Goal: Task Accomplishment & Management: Complete application form

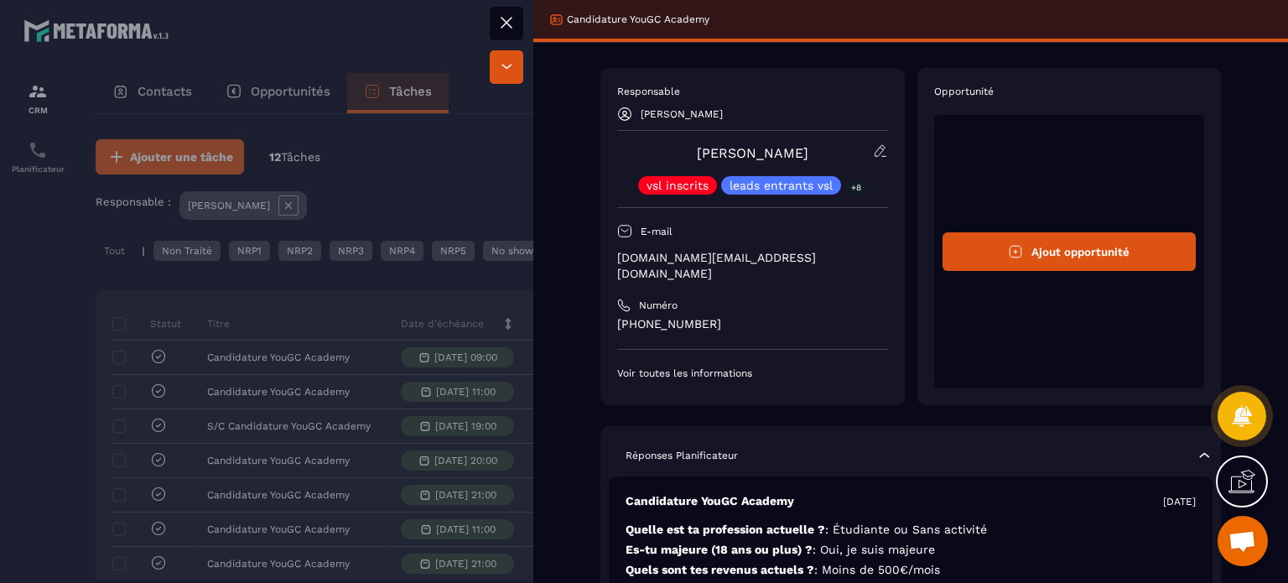
click at [1012, 247] on icon at bounding box center [1017, 252] width 12 height 12
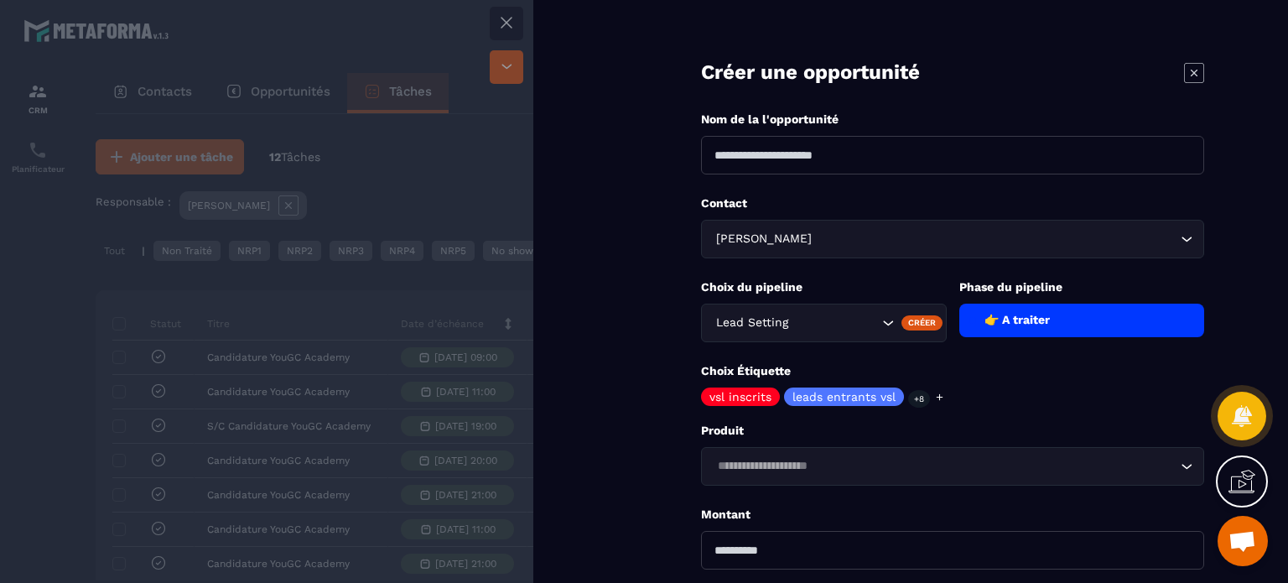
click at [1064, 316] on div "👉 A traiter" at bounding box center [1082, 321] width 246 height 34
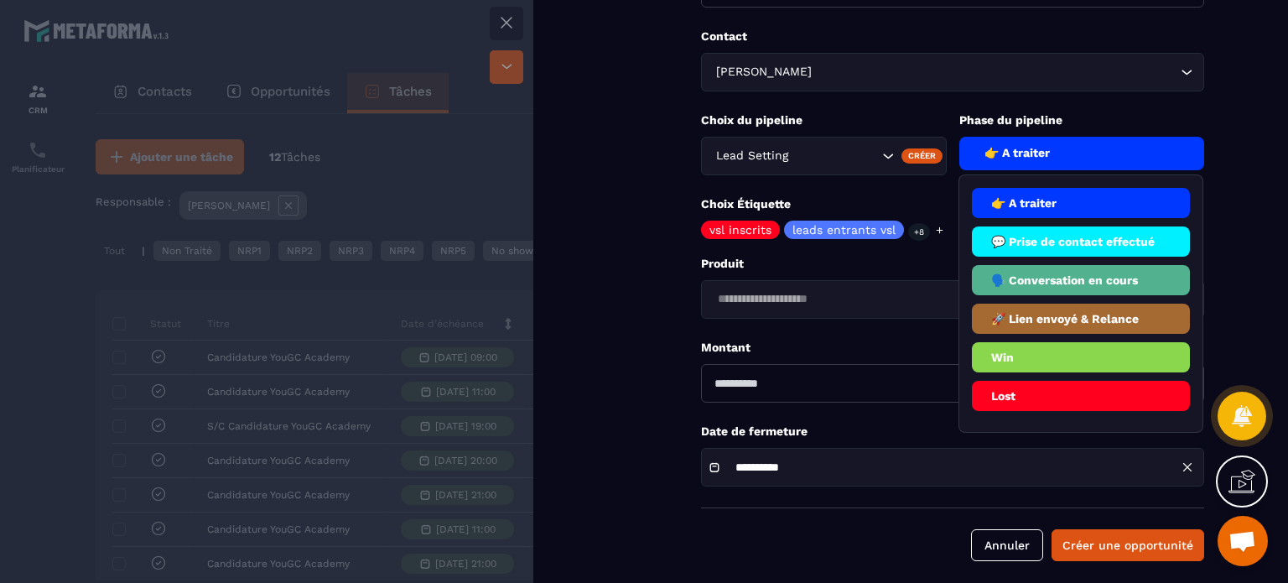
scroll to position [168, 0]
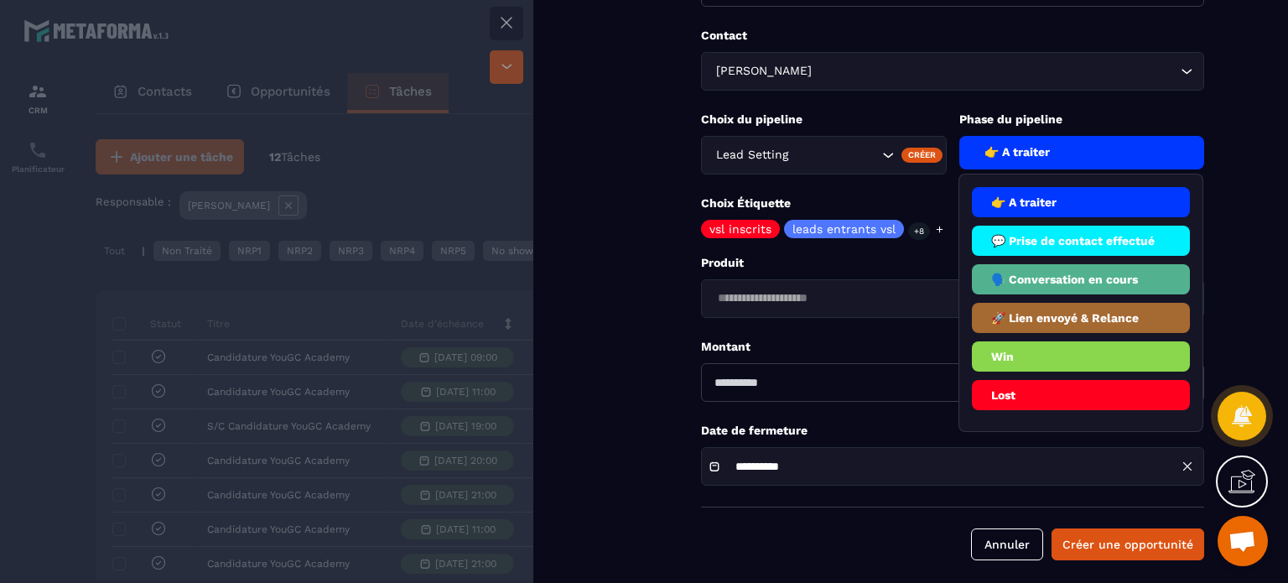
click at [1077, 280] on li "🗣️ Conversation en cours" at bounding box center [1081, 279] width 219 height 30
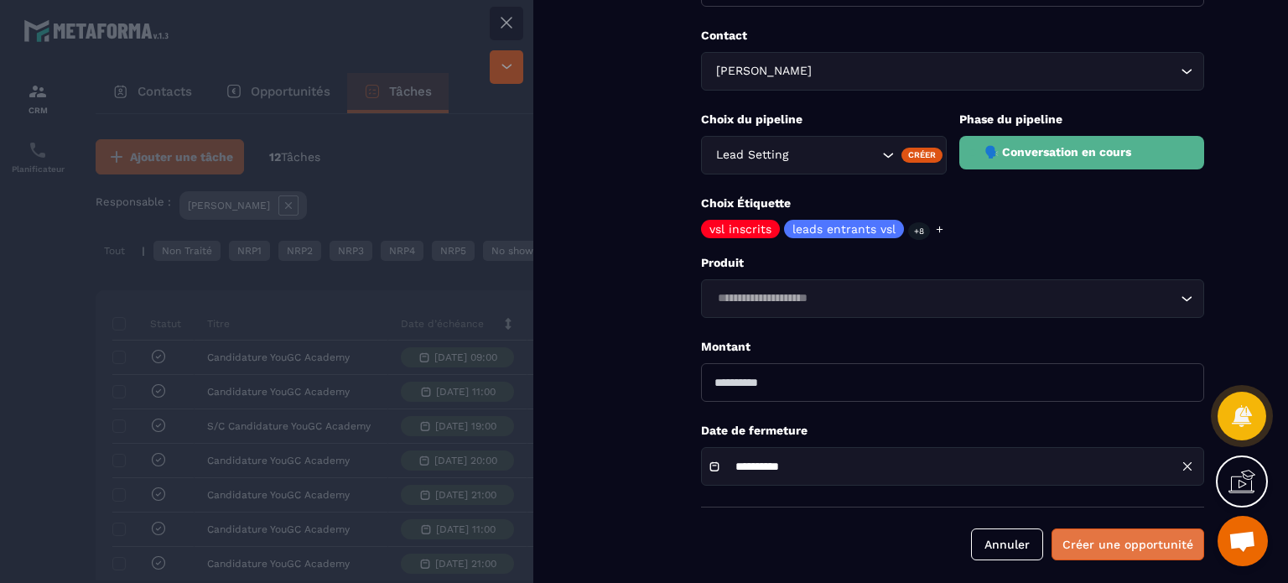
click at [1124, 528] on button "Créer une opportunité" at bounding box center [1128, 544] width 153 height 32
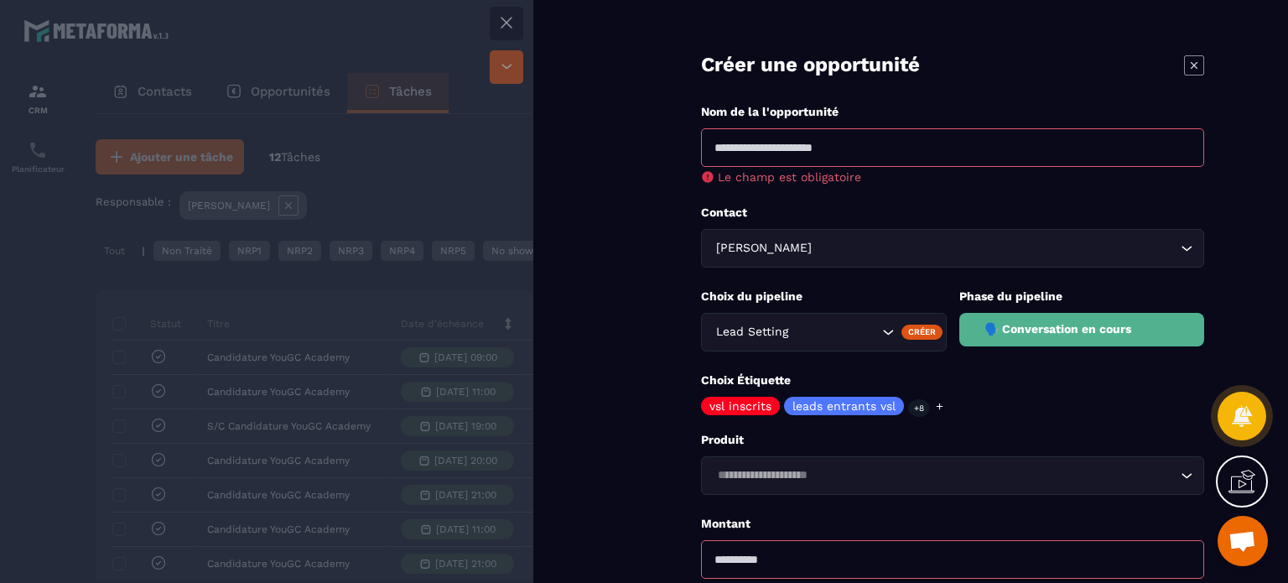
scroll to position [0, 0]
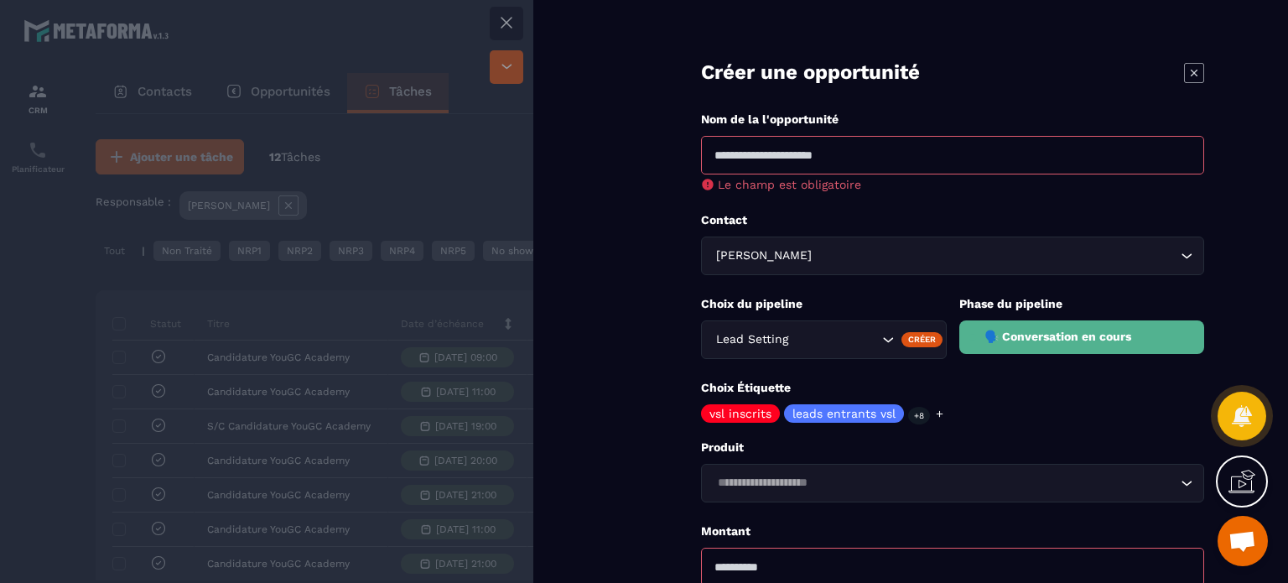
click at [1189, 70] on icon at bounding box center [1194, 73] width 20 height 20
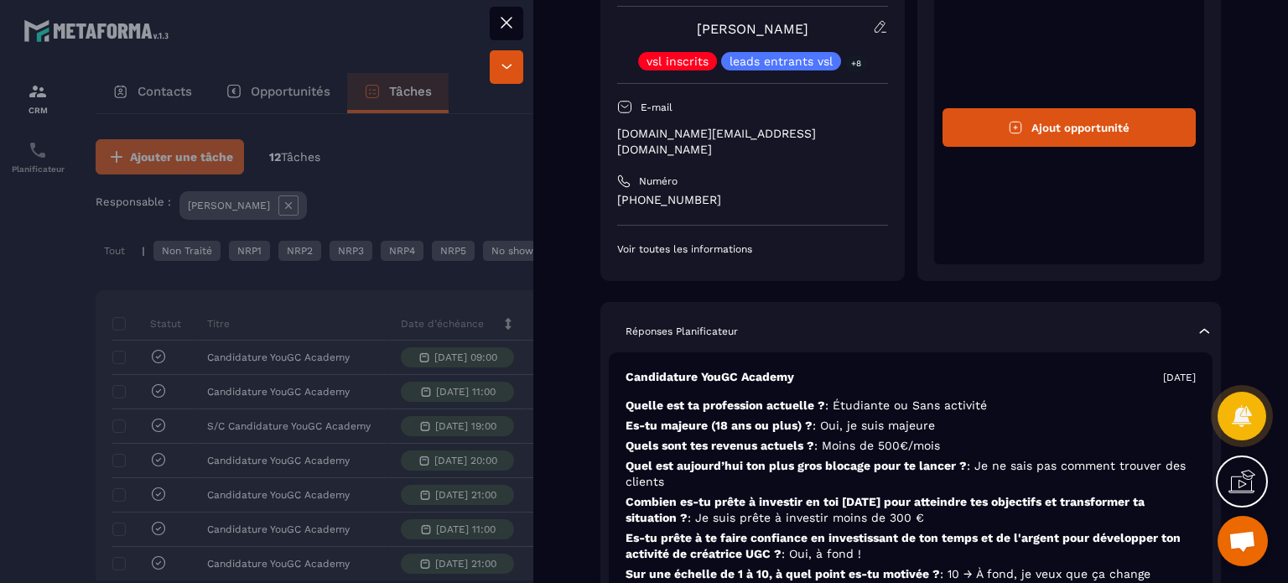
scroll to position [84, 0]
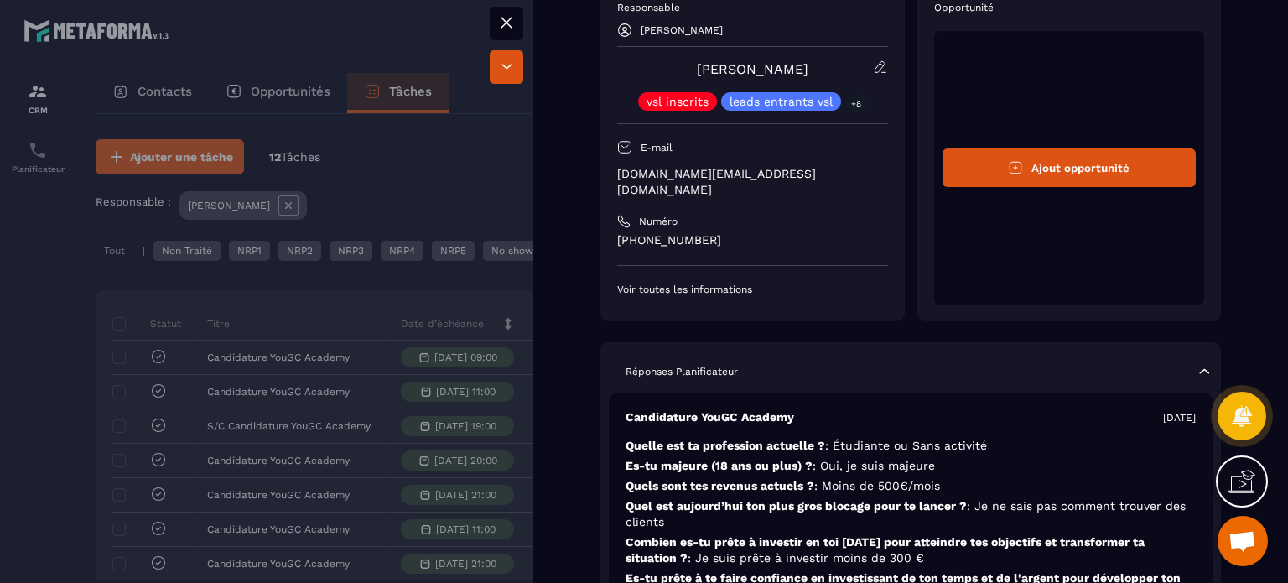
click at [1083, 158] on button "Ajout opportunité" at bounding box center [1070, 167] width 254 height 39
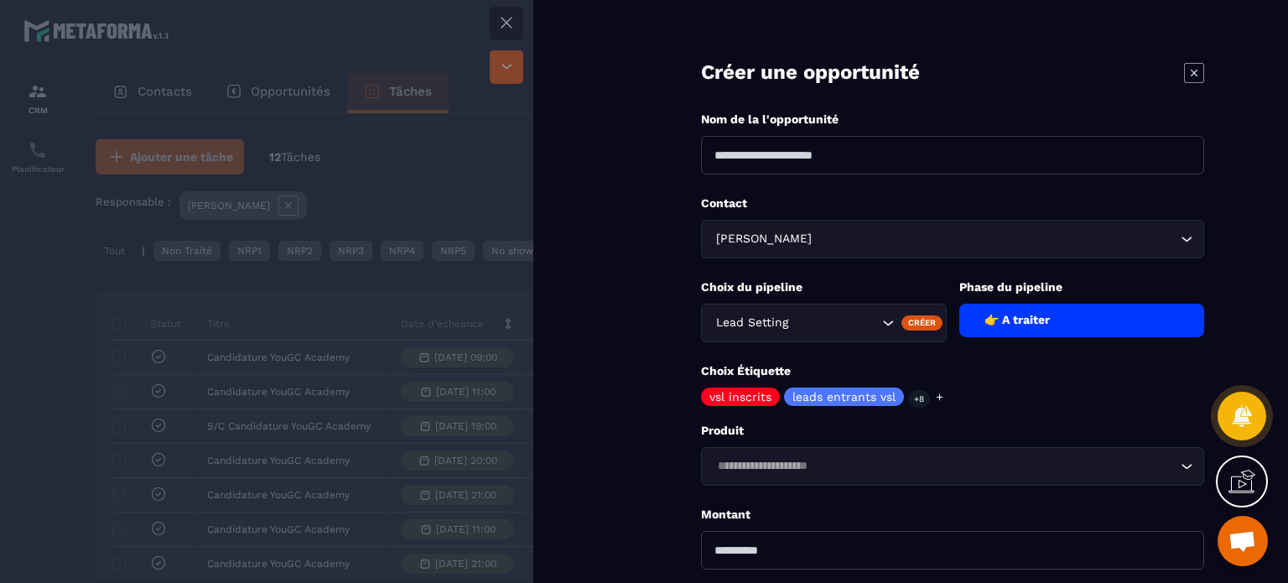
click at [1186, 70] on icon at bounding box center [1194, 73] width 20 height 20
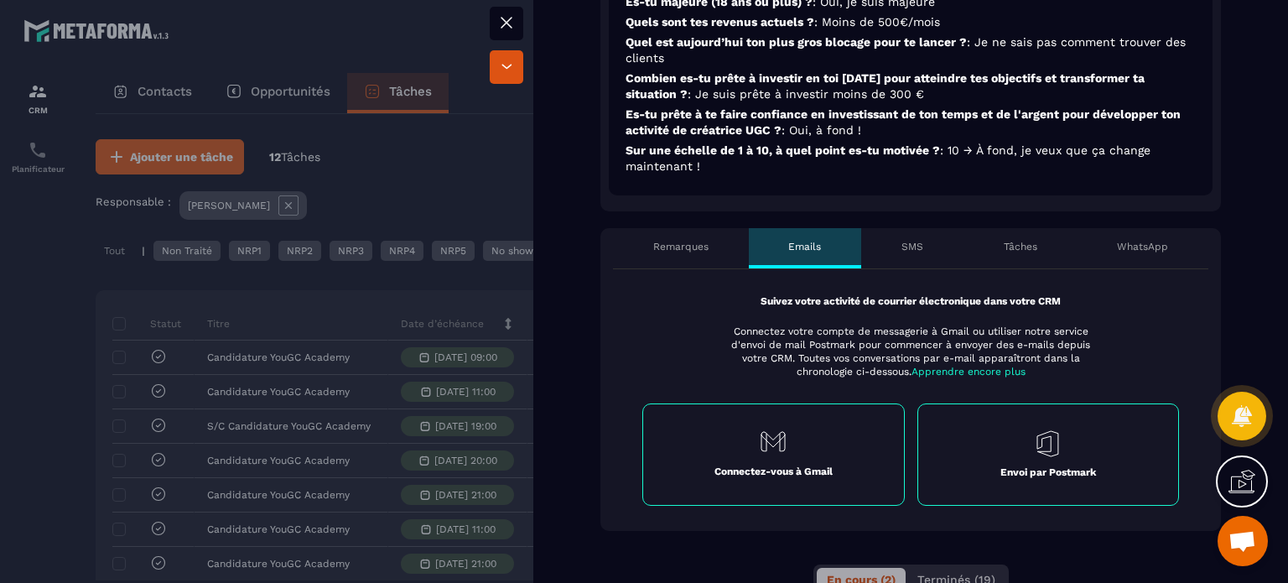
scroll to position [671, 0]
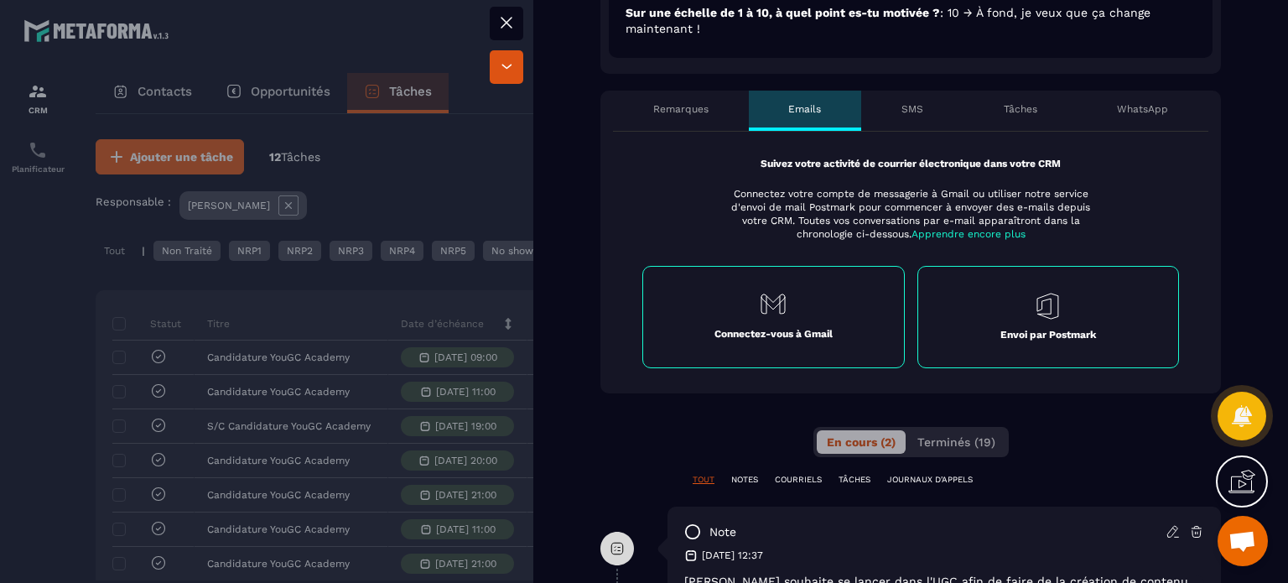
click at [1010, 91] on div "Tâches" at bounding box center [1021, 111] width 114 height 40
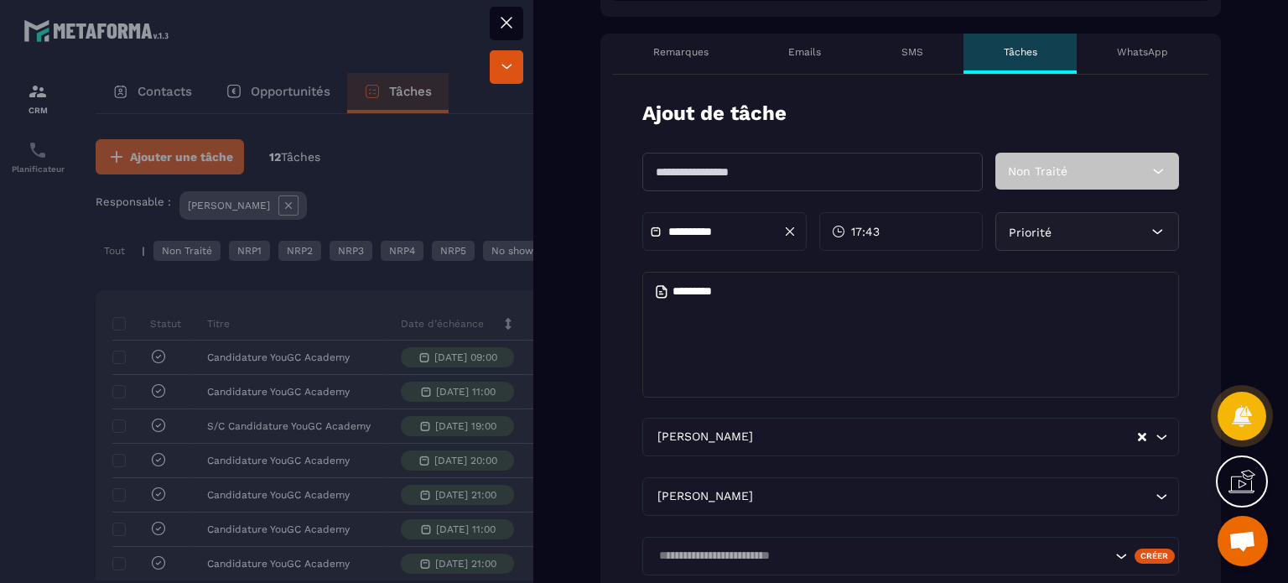
scroll to position [755, 0]
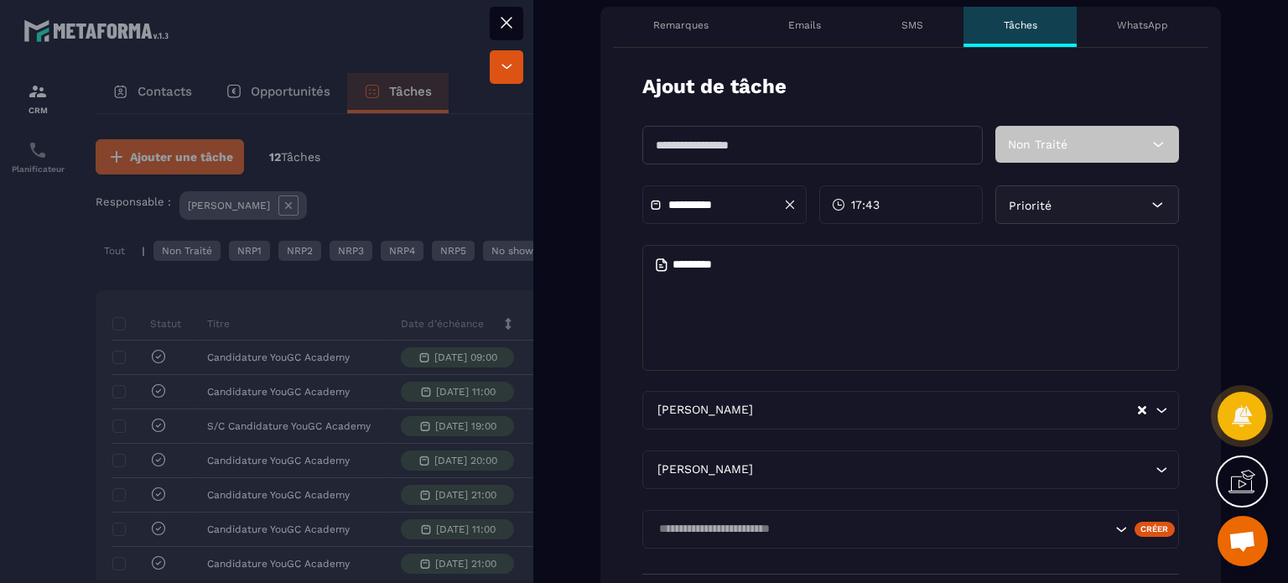
click at [775, 126] on input "text" at bounding box center [812, 145] width 340 height 39
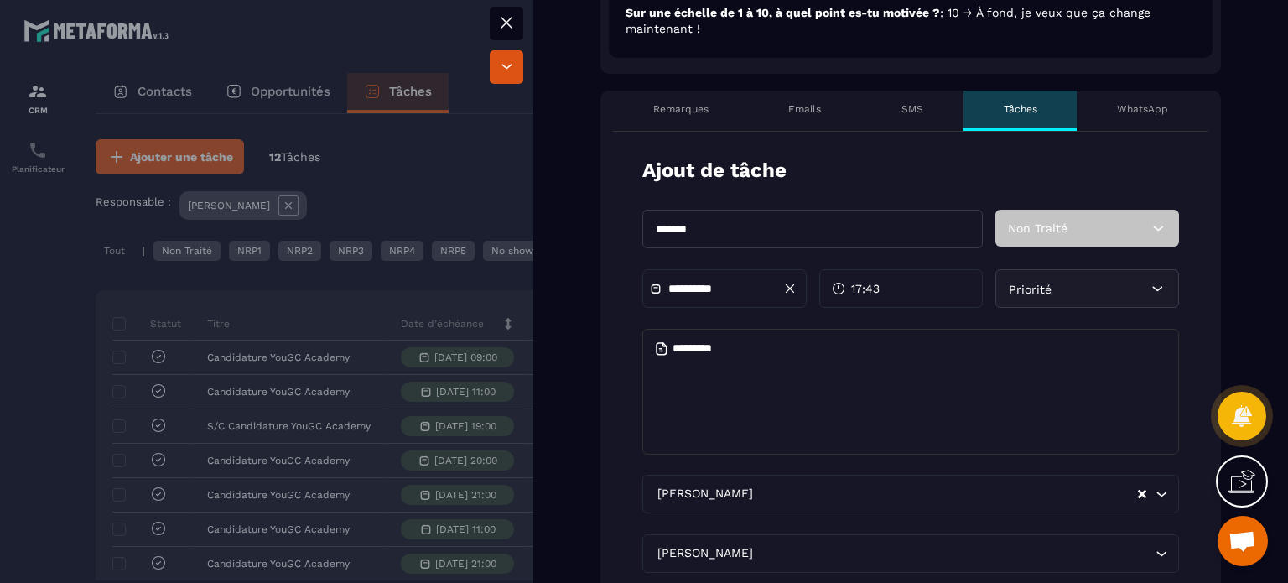
type input "*******"
click at [1073, 217] on div "Non Traité" at bounding box center [1087, 228] width 184 height 37
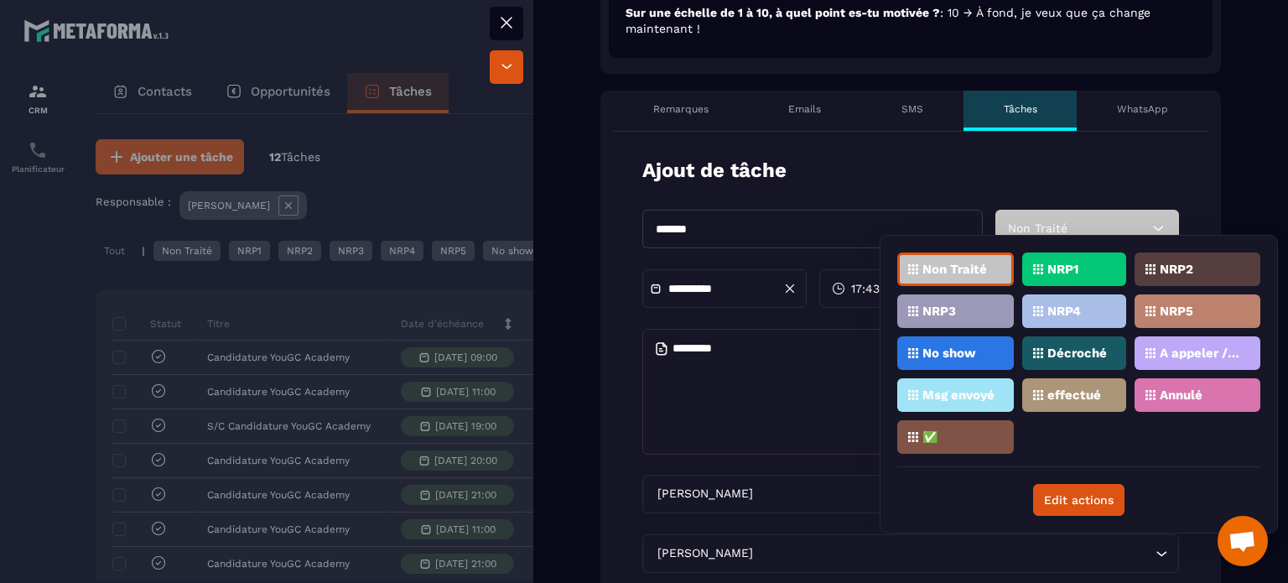
click at [1205, 355] on p "A appeler / A rappeler" at bounding box center [1200, 353] width 81 height 12
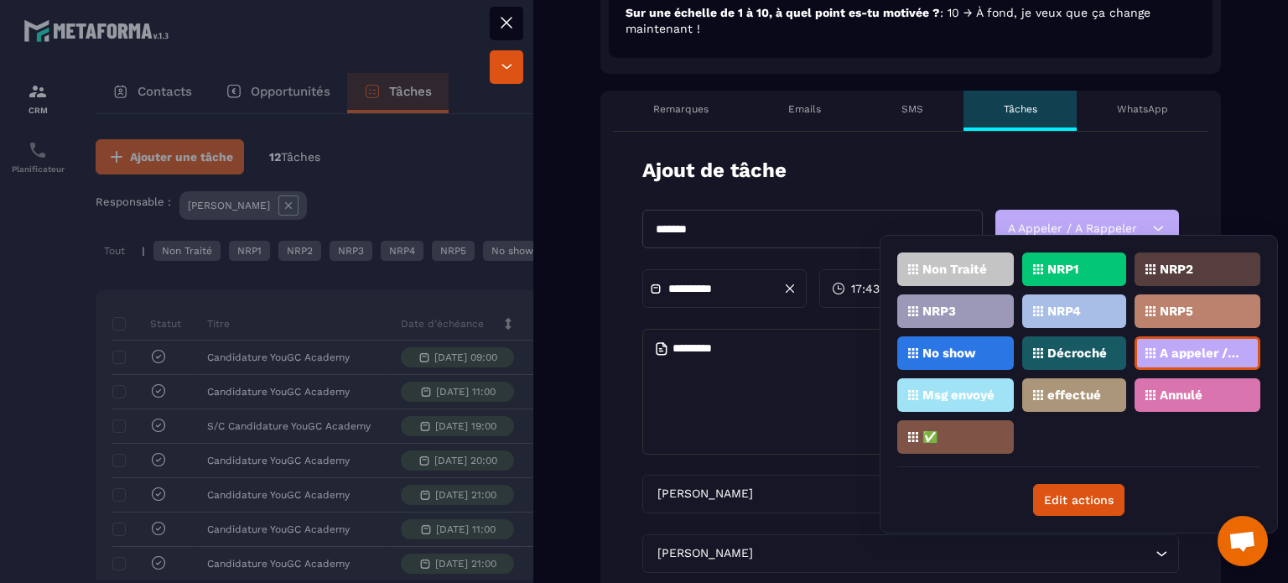
click at [803, 288] on div "**********" at bounding box center [724, 288] width 164 height 39
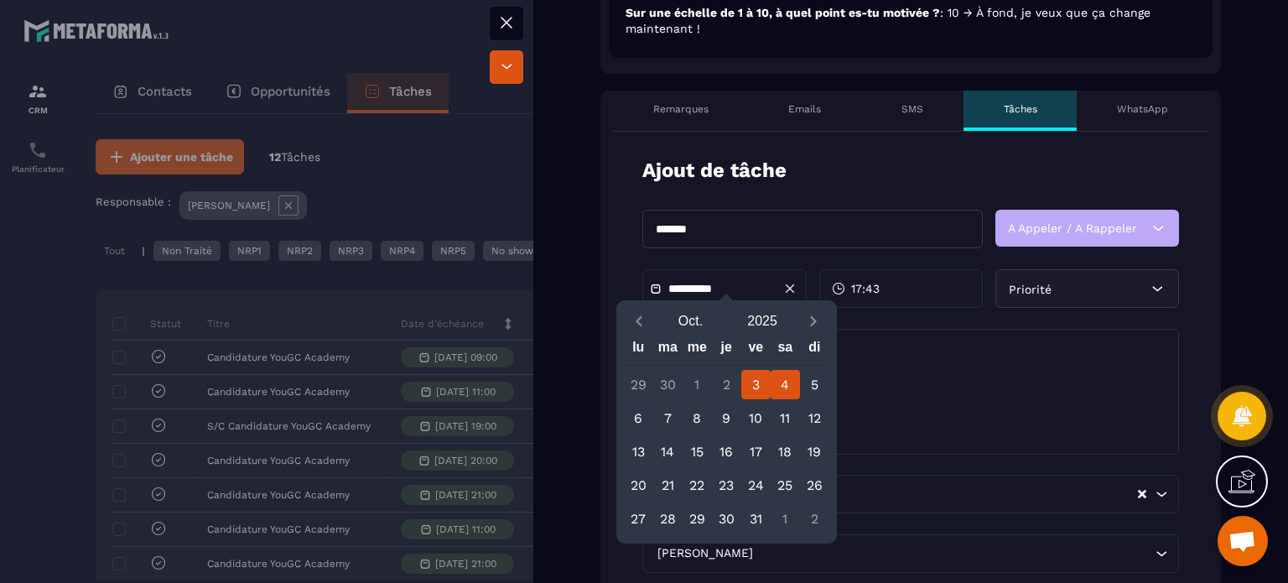
click at [792, 381] on div "4" at bounding box center [785, 384] width 29 height 29
type input "**********"
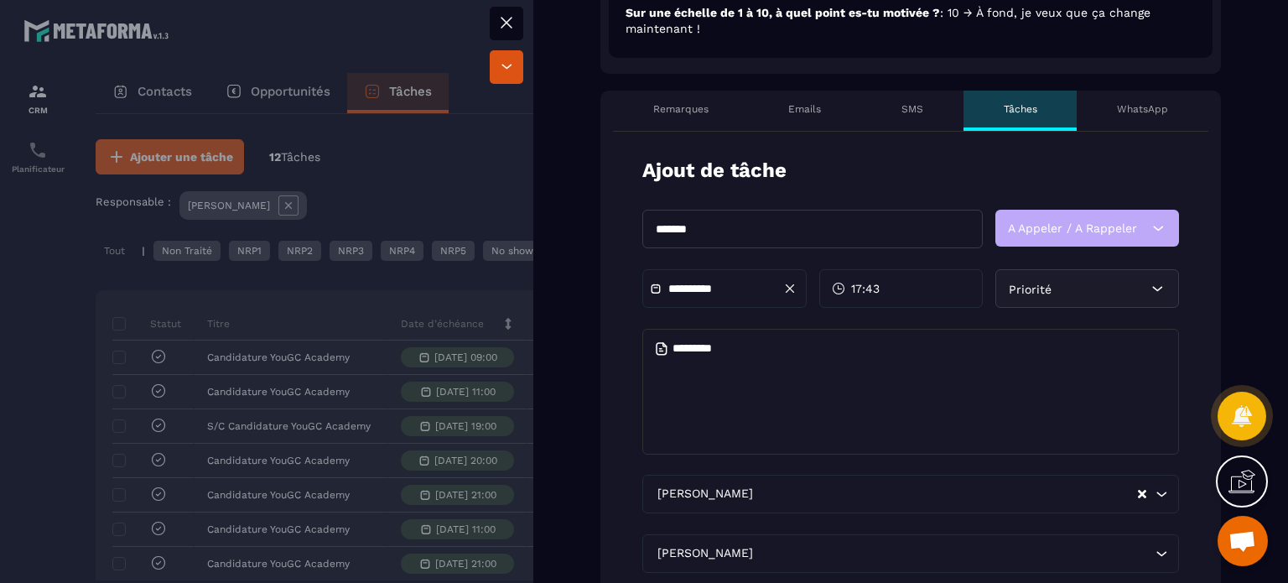
click at [928, 277] on div "17:43" at bounding box center [901, 288] width 164 height 39
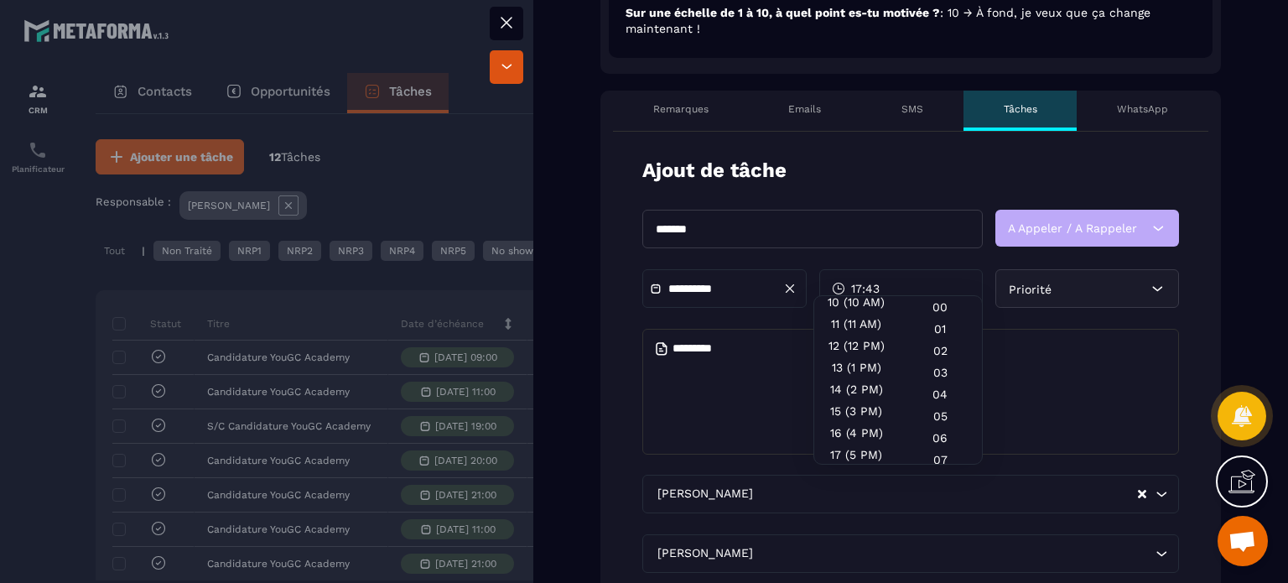
scroll to position [252, 0]
drag, startPoint x: 1130, startPoint y: 170, endPoint x: 1122, endPoint y: 178, distance: 11.3
click at [1130, 170] on form "**********" at bounding box center [910, 436] width 621 height 609
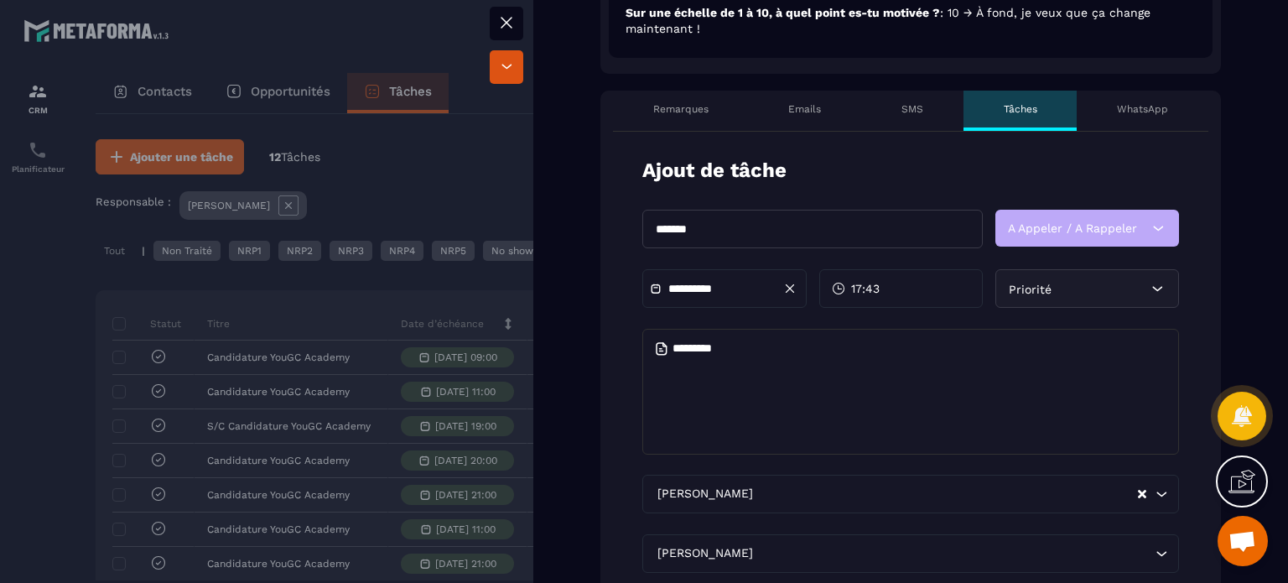
click at [919, 277] on div "17:43" at bounding box center [901, 288] width 164 height 39
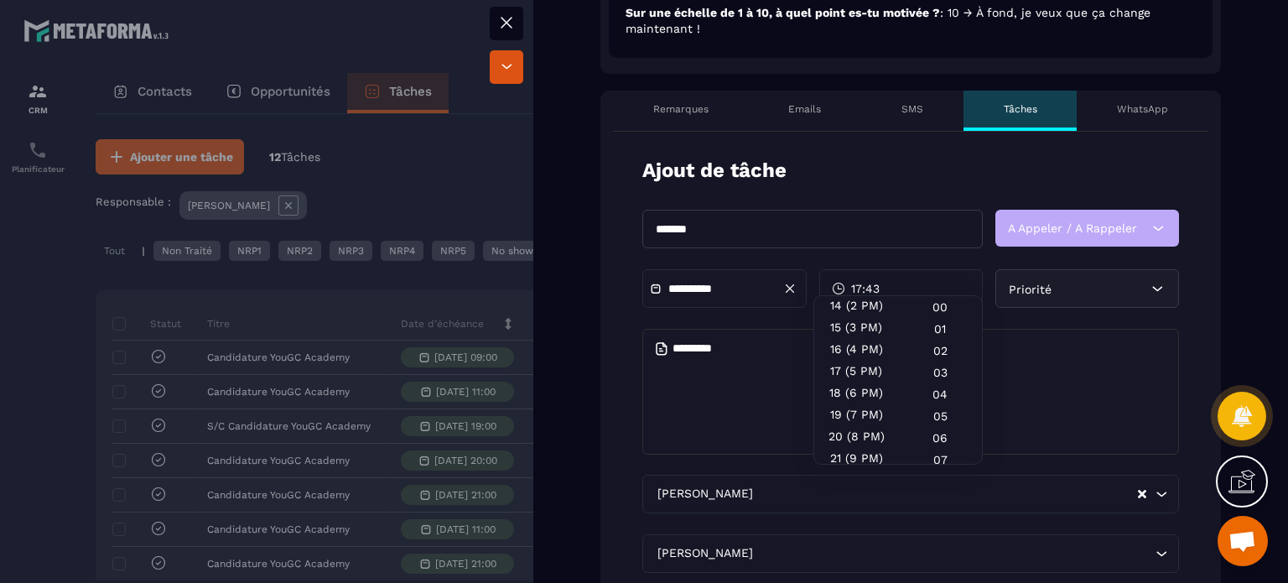
scroll to position [335, 0]
click at [849, 446] on div "22 (10 PM)" at bounding box center [856, 451] width 84 height 22
click at [933, 301] on div "00" at bounding box center [940, 307] width 84 height 22
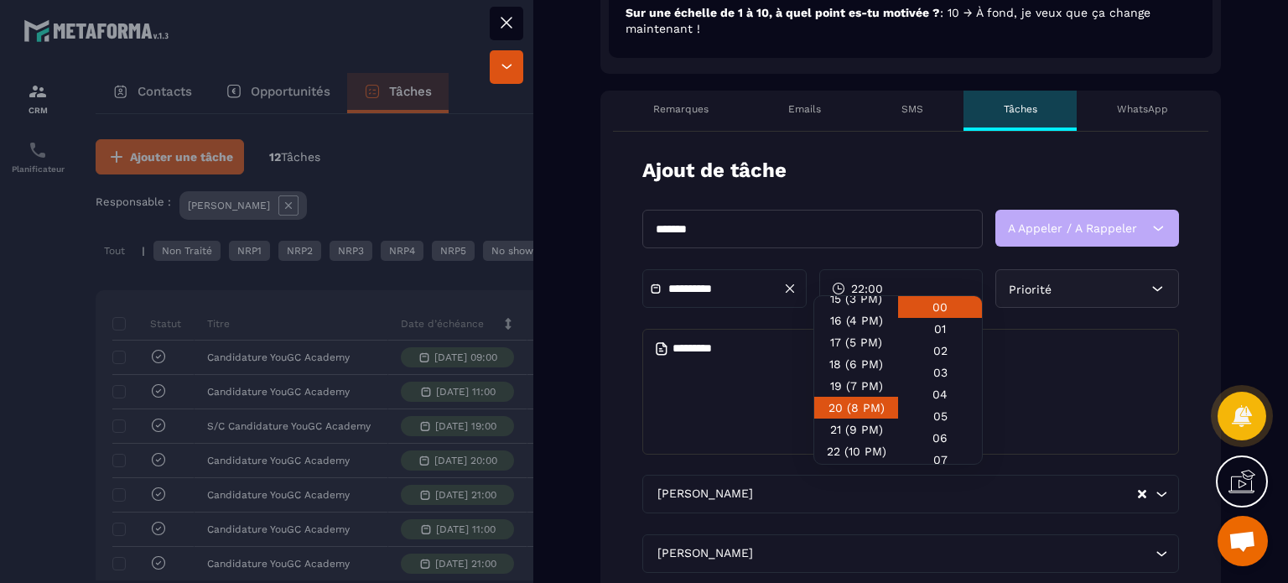
click at [834, 409] on div "20 (8 PM)" at bounding box center [856, 408] width 84 height 22
click at [1194, 292] on form "**********" at bounding box center [910, 436] width 621 height 609
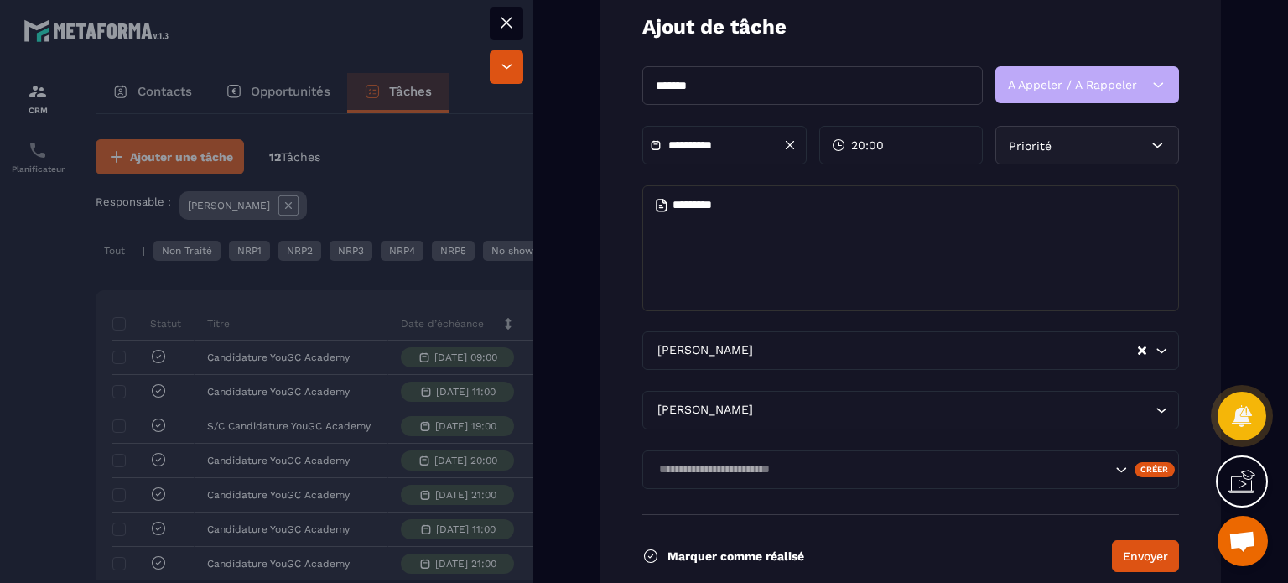
scroll to position [1006, 0]
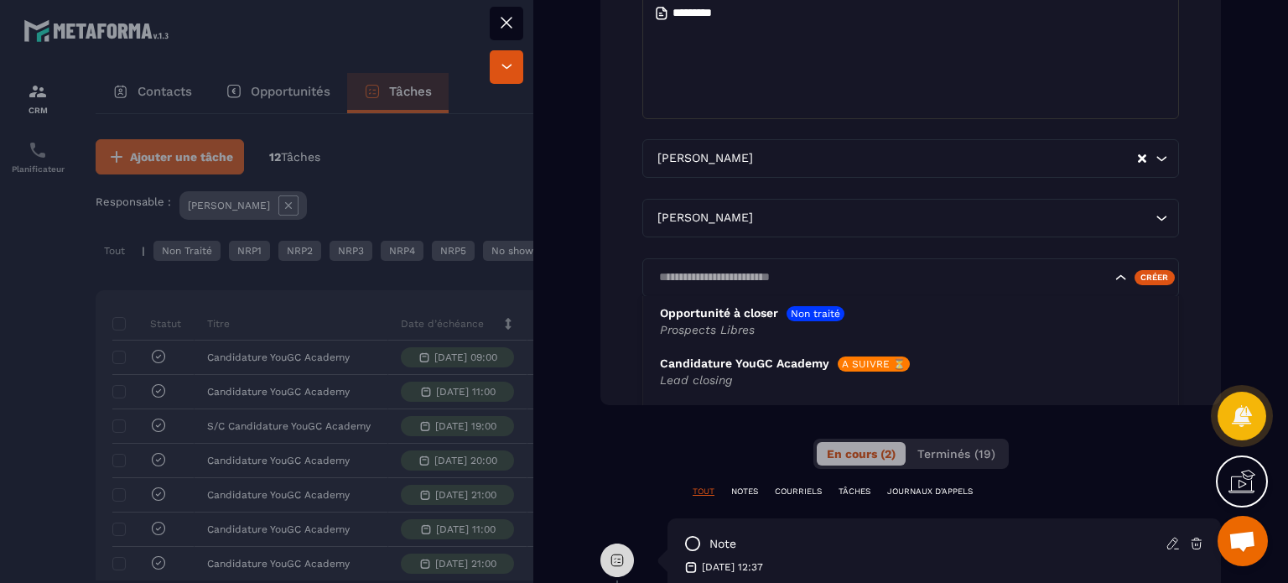
click at [1113, 269] on div "Search for option" at bounding box center [1142, 277] width 58 height 17
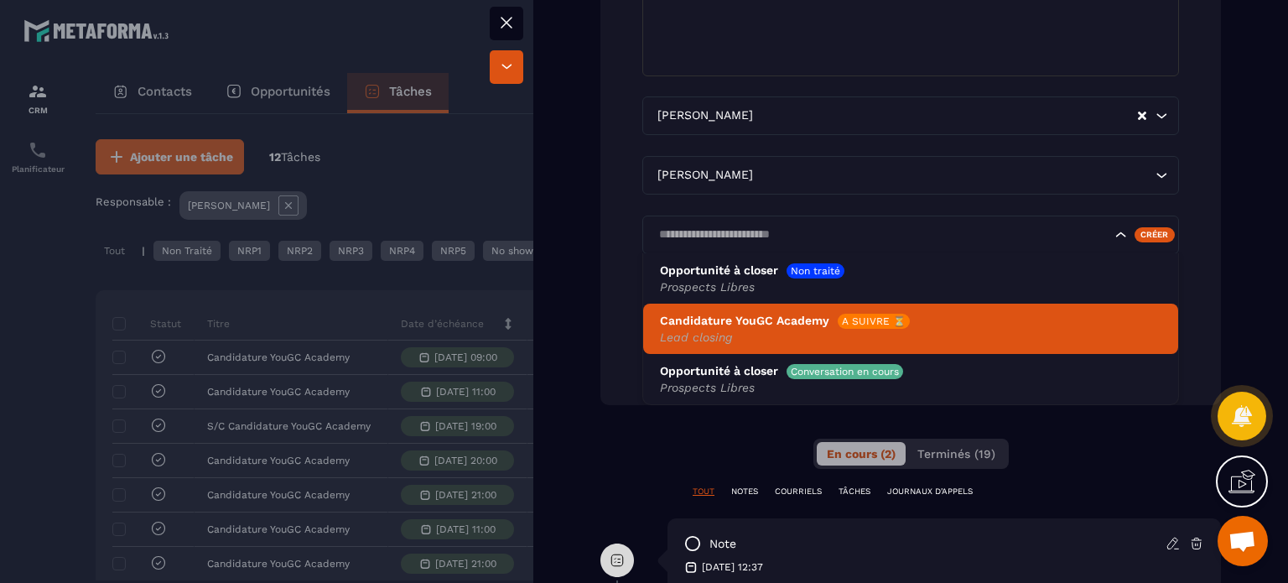
scroll to position [44, 0]
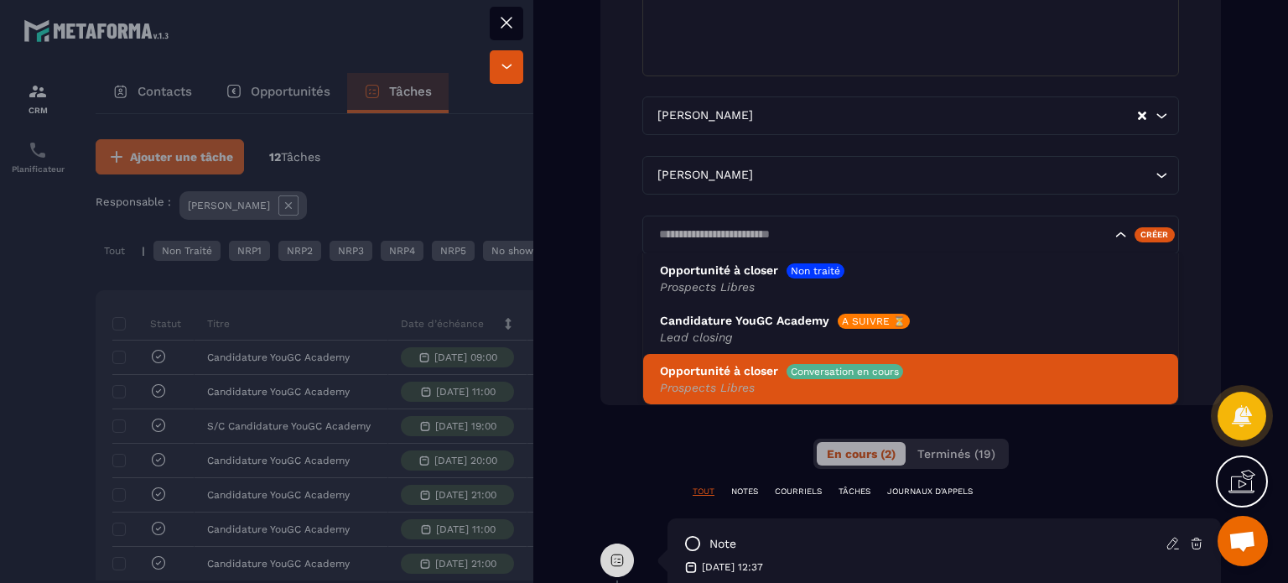
click at [895, 379] on em "Prospects Libres" at bounding box center [910, 387] width 501 height 17
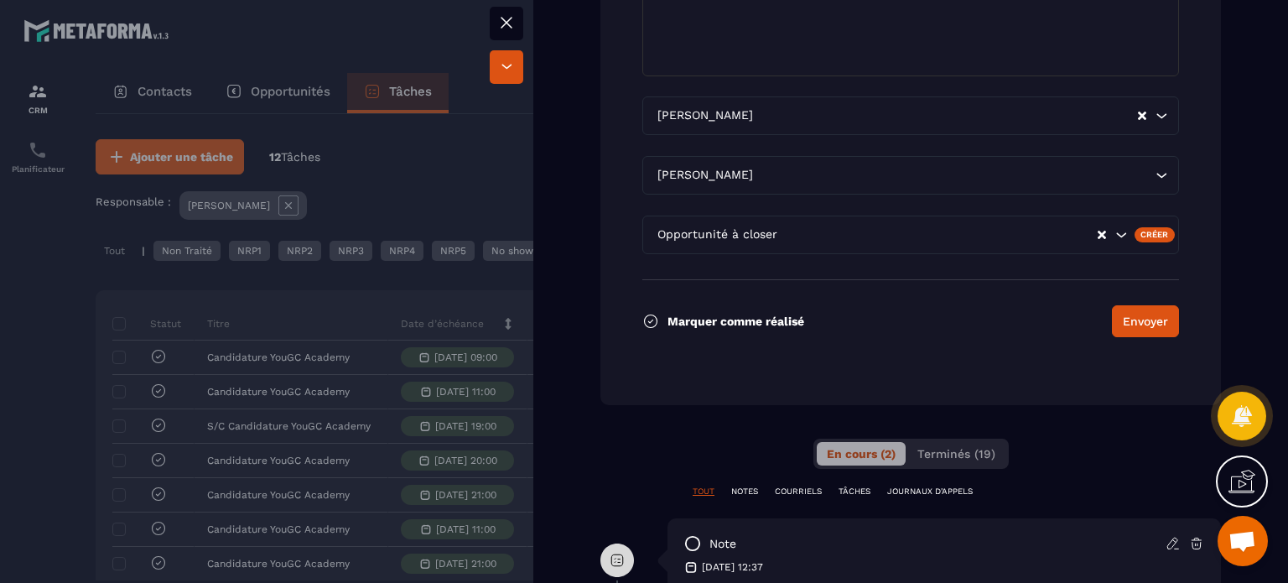
scroll to position [1050, 0]
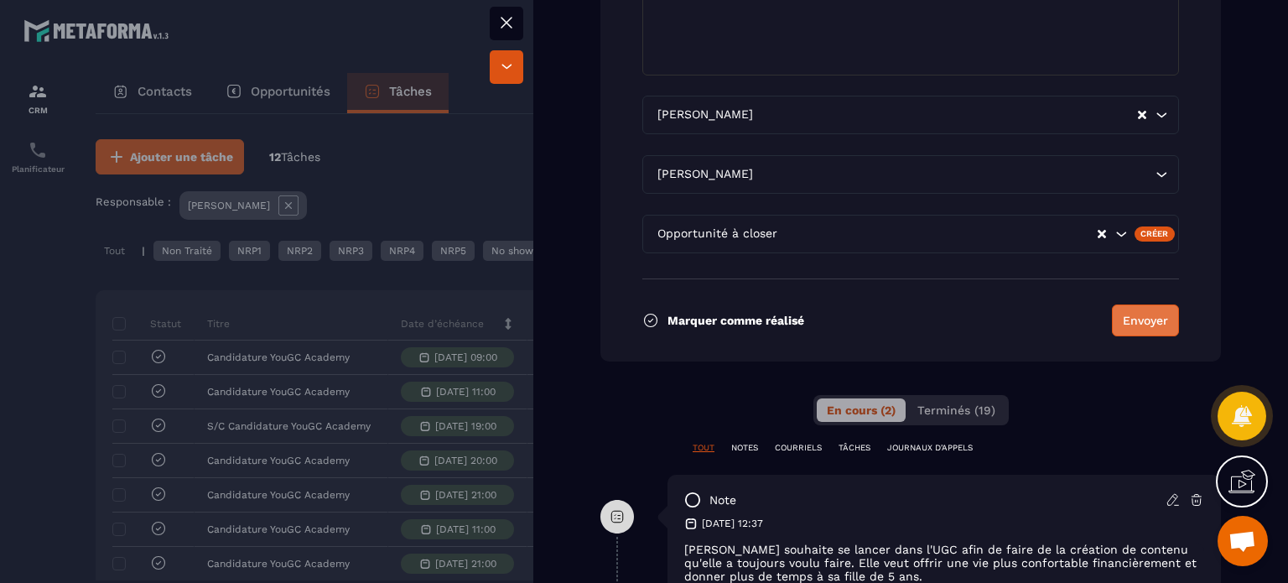
click at [1141, 304] on button "Envoyer" at bounding box center [1145, 320] width 67 height 32
type input "**********"
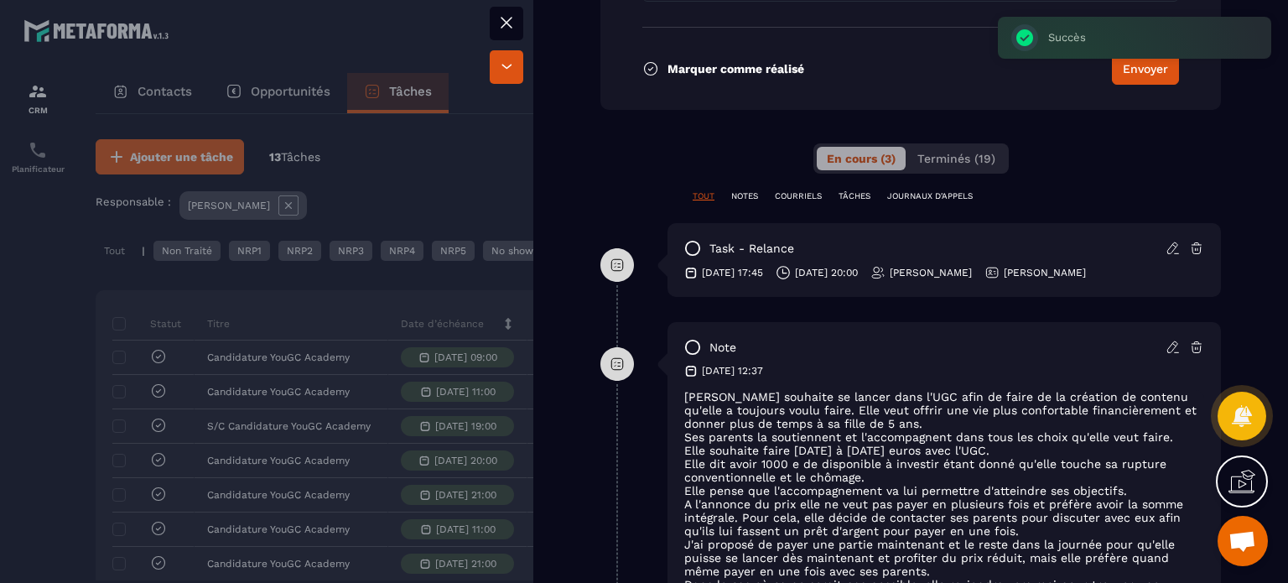
scroll to position [1385, 0]
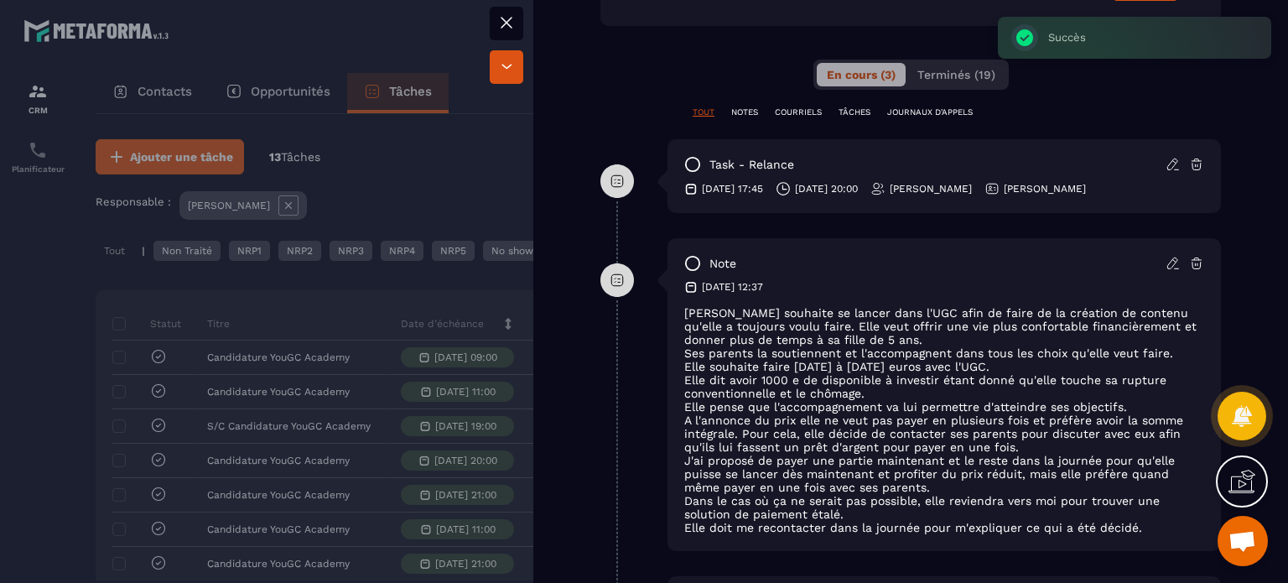
click at [408, 321] on div at bounding box center [644, 291] width 1288 height 583
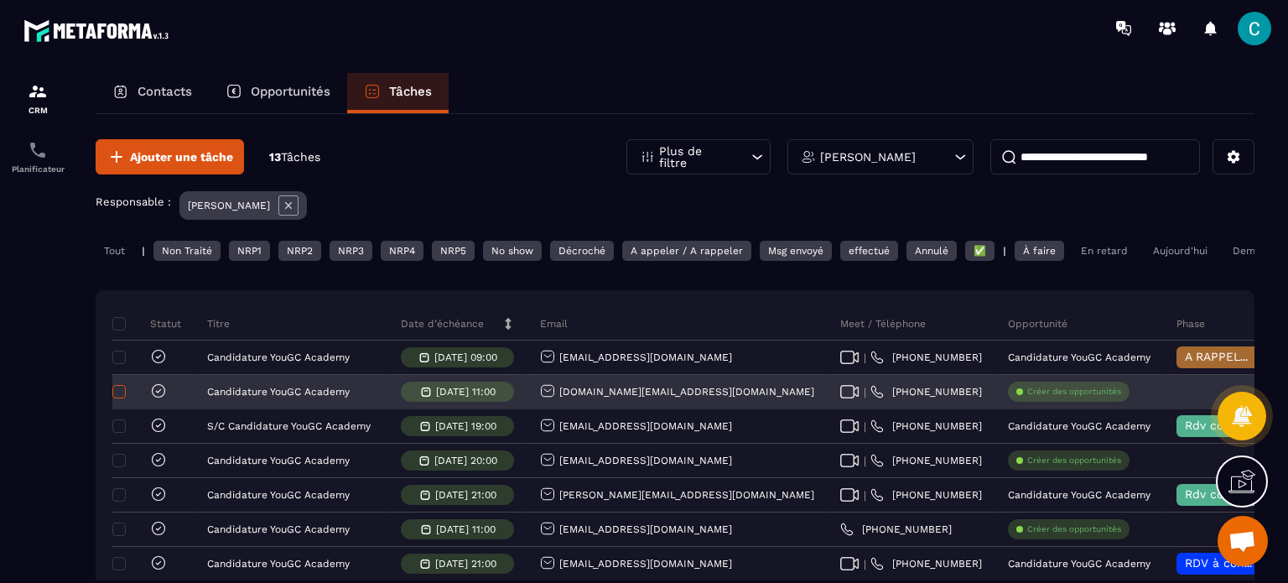
click at [124, 398] on span at bounding box center [118, 391] width 13 height 13
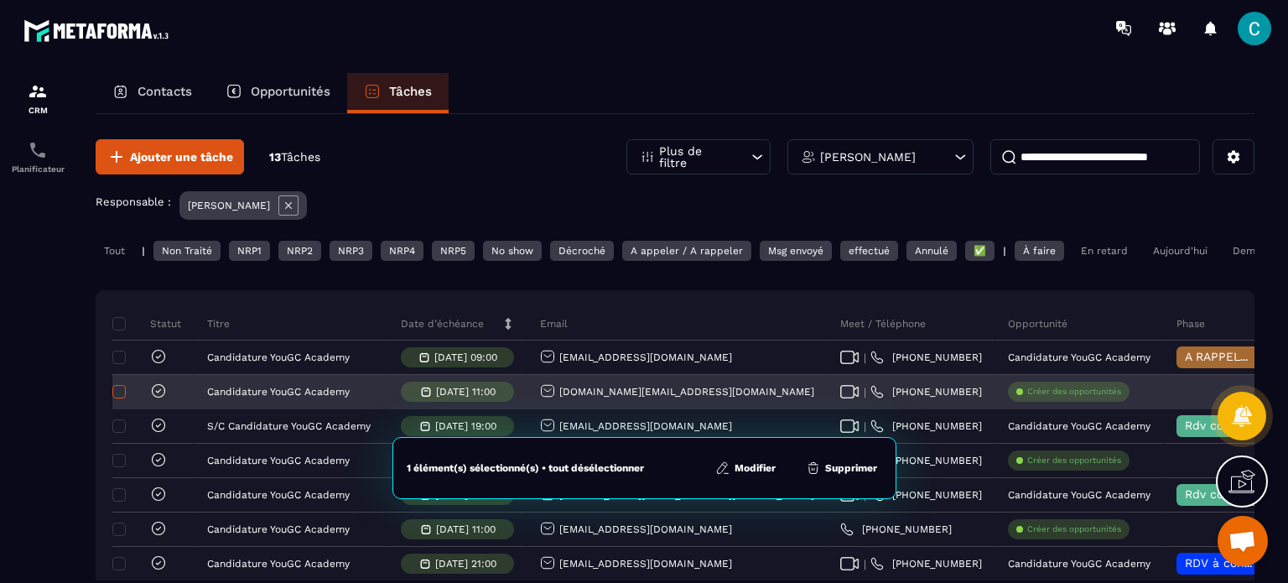
click at [112, 398] on span at bounding box center [118, 391] width 13 height 13
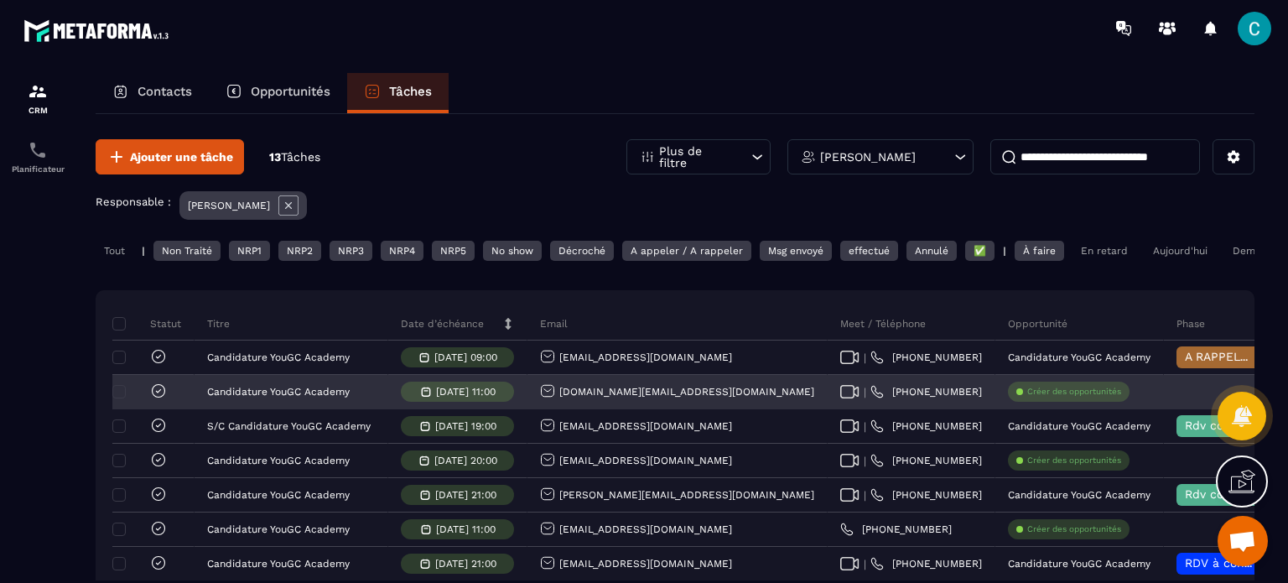
click at [160, 399] on icon at bounding box center [158, 390] width 17 height 17
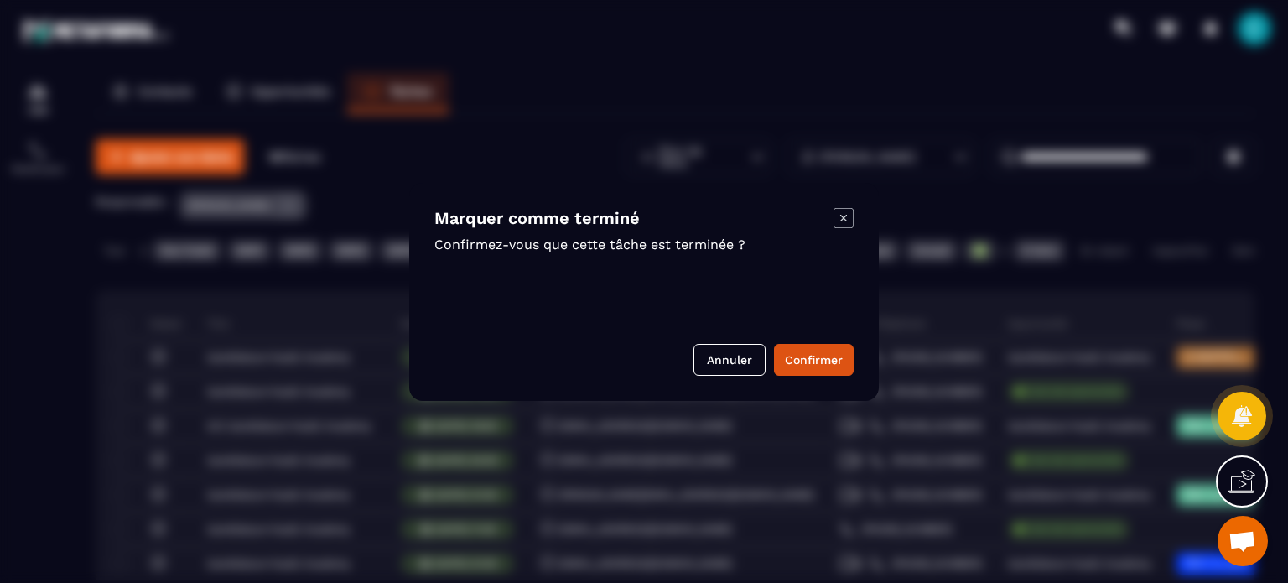
click at [848, 351] on button "Confirmer" at bounding box center [814, 360] width 80 height 32
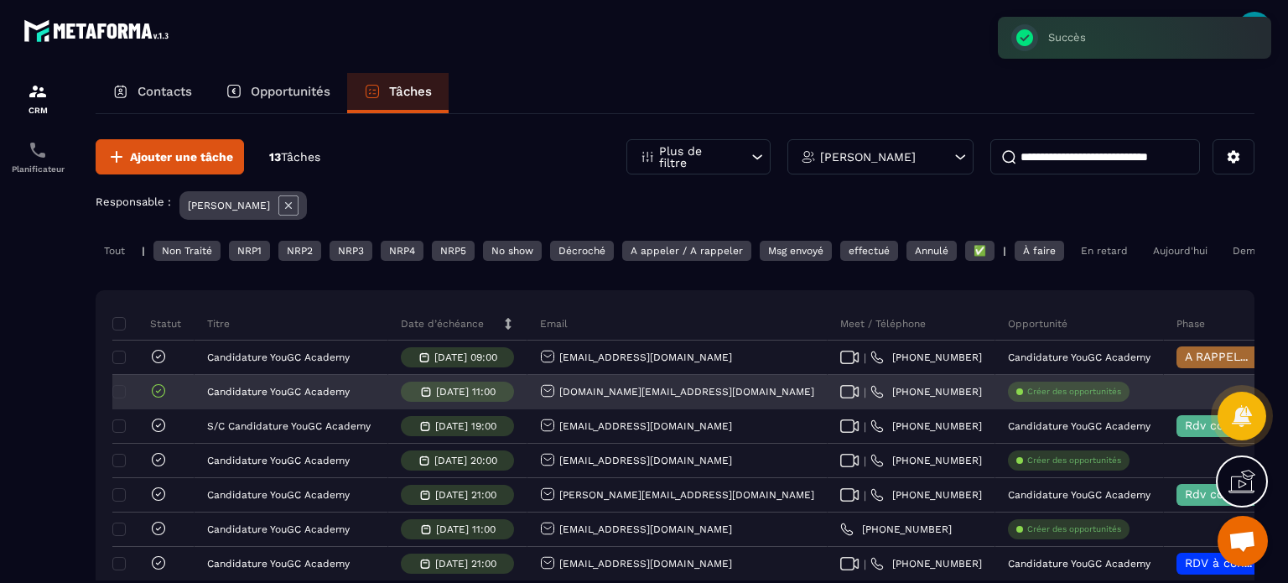
click at [1027, 398] on p "Créer des opportunités" at bounding box center [1074, 392] width 94 height 12
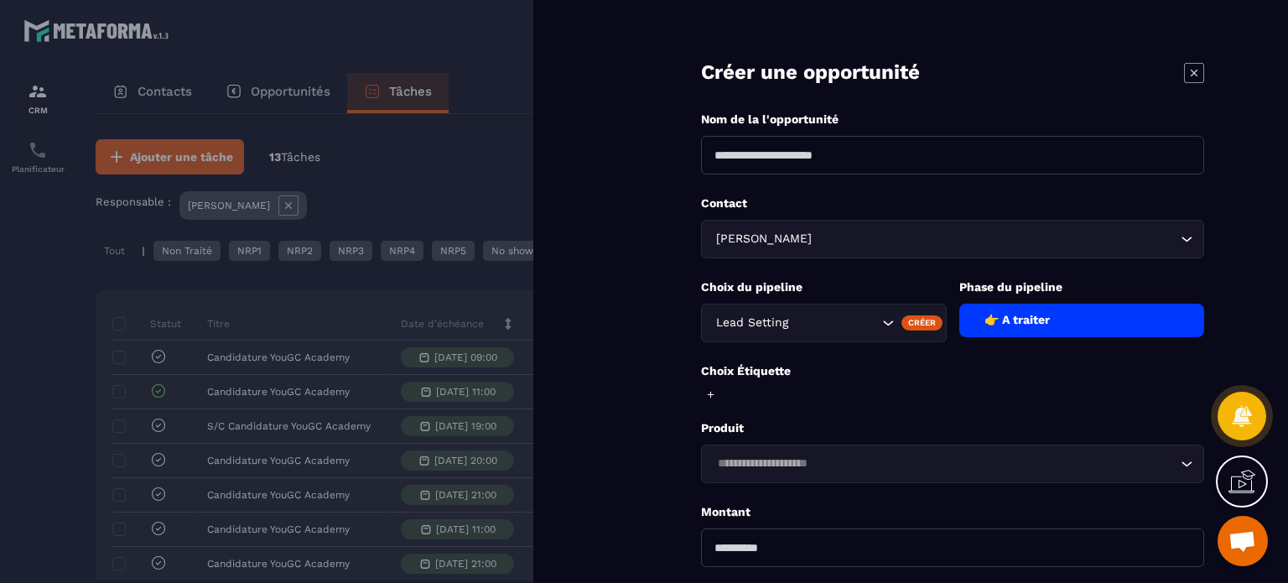
click at [1006, 314] on div "👉 A traiter" at bounding box center [1082, 321] width 246 height 34
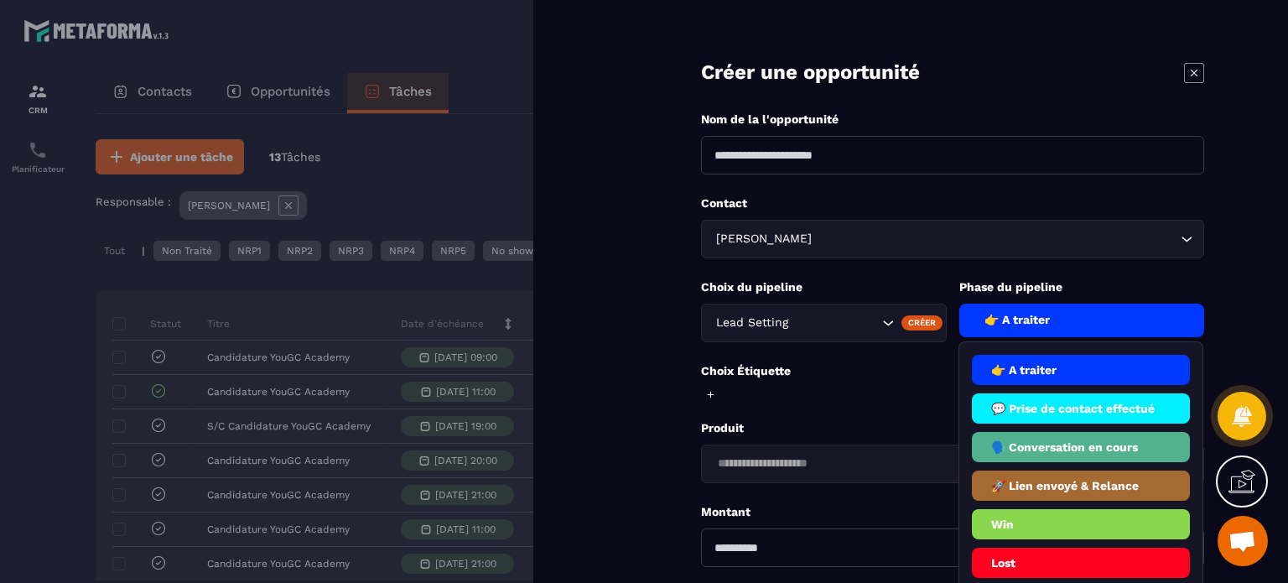
click at [481, 329] on div at bounding box center [644, 291] width 1288 height 583
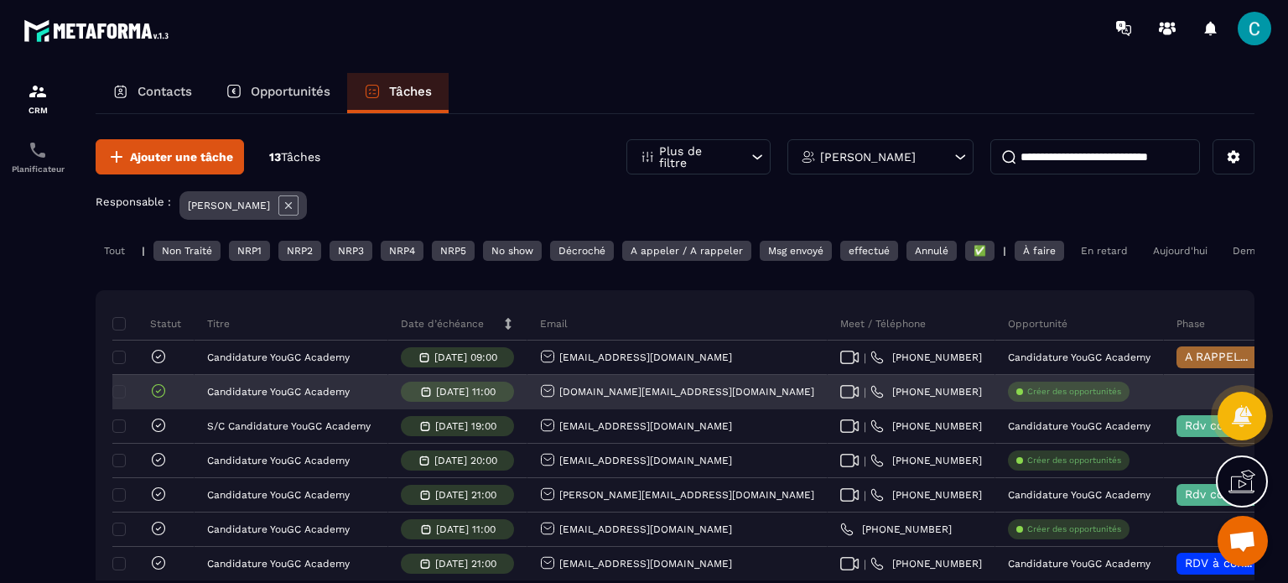
click at [644, 401] on div "[DOMAIN_NAME][EMAIL_ADDRESS][DOMAIN_NAME]" at bounding box center [677, 392] width 274 height 18
